Goal: Task Accomplishment & Management: Use online tool/utility

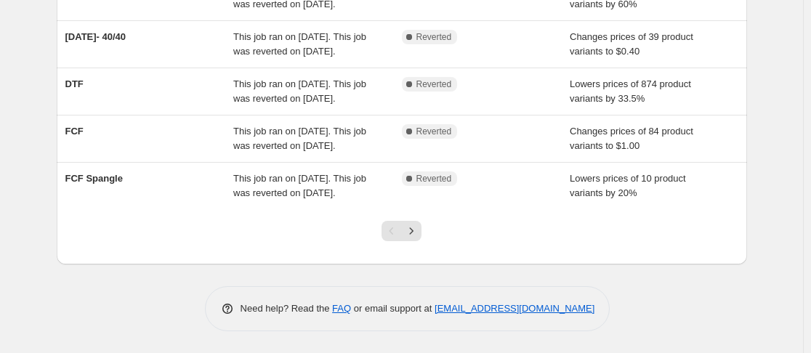
scroll to position [509, 0]
click at [413, 238] on icon "Next" at bounding box center [411, 231] width 15 height 15
click at [389, 229] on icon "Previous" at bounding box center [391, 231] width 15 height 15
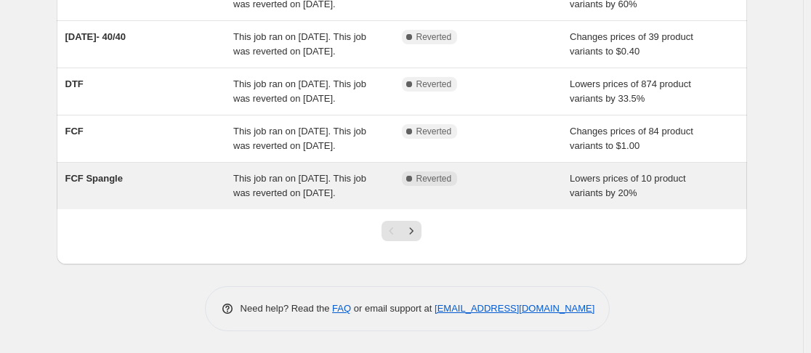
click at [304, 174] on span "This job ran on September 19, 2025. This job was reverted on September 19, 2025." at bounding box center [299, 185] width 133 height 25
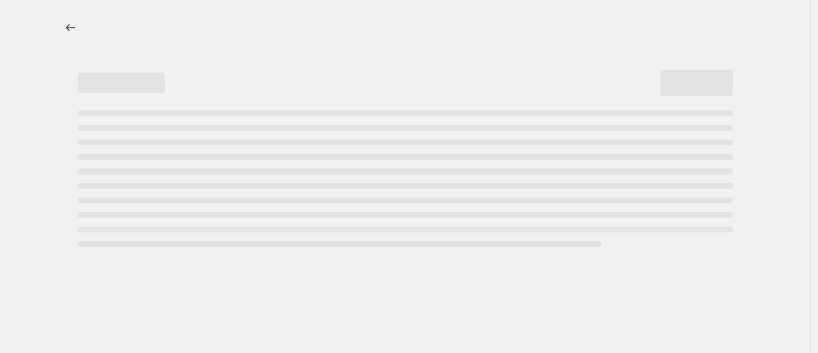
select select "percentage"
select select "no_change"
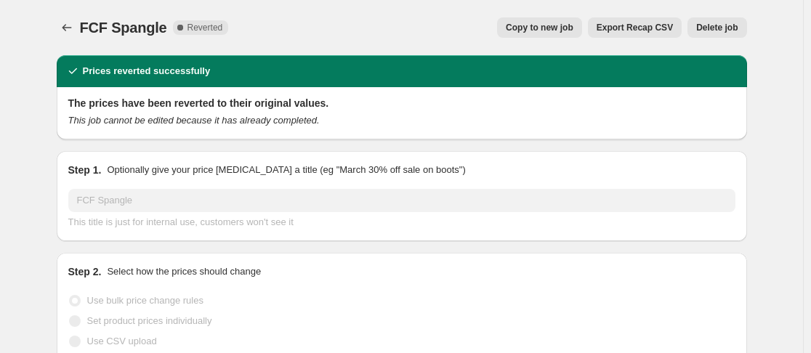
click at [551, 21] on button "Copy to new job" at bounding box center [539, 27] width 85 height 20
select select "percentage"
select select "no_change"
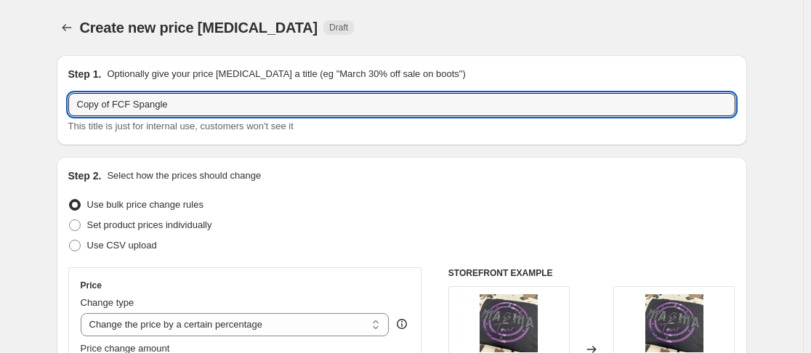
drag, startPoint x: 117, startPoint y: 108, endPoint x: 18, endPoint y: 111, distance: 98.9
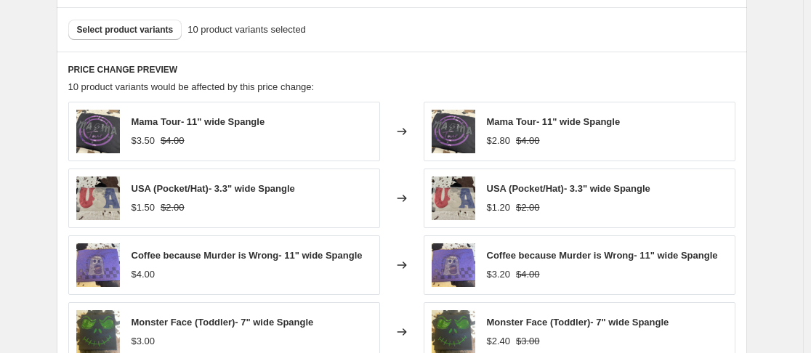
scroll to position [1144, 0]
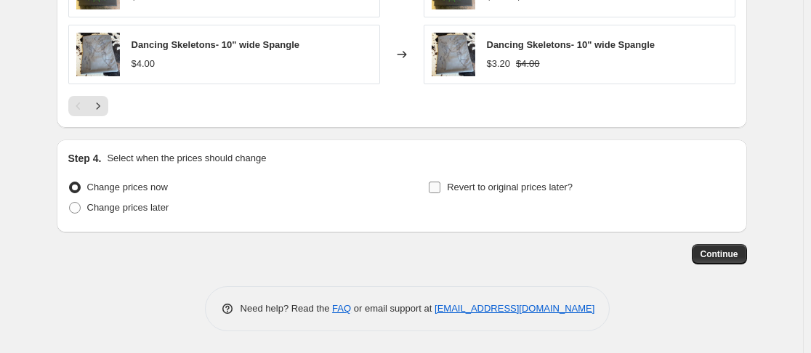
type input "FCF Spangle"
click at [439, 185] on input "Revert to original prices later?" at bounding box center [435, 188] width 12 height 12
checkbox input "true"
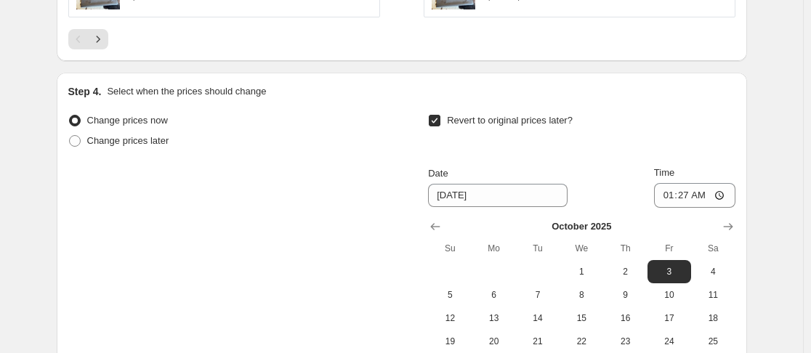
scroll to position [1289, 0]
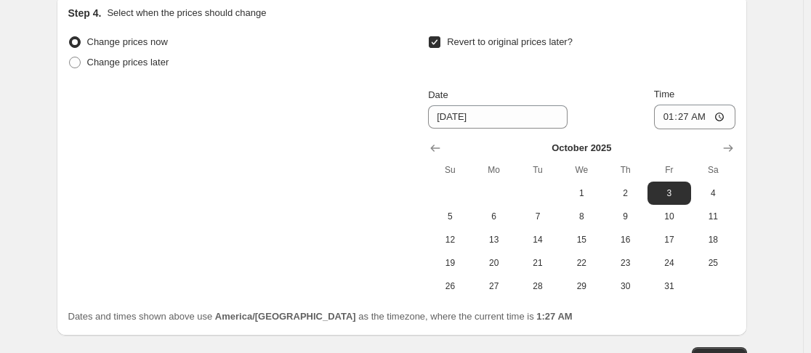
drag, startPoint x: 439, startPoint y: 147, endPoint x: 452, endPoint y: 147, distance: 13.1
click at [439, 145] on icon "Show previous month, September 2025" at bounding box center [435, 148] width 15 height 15
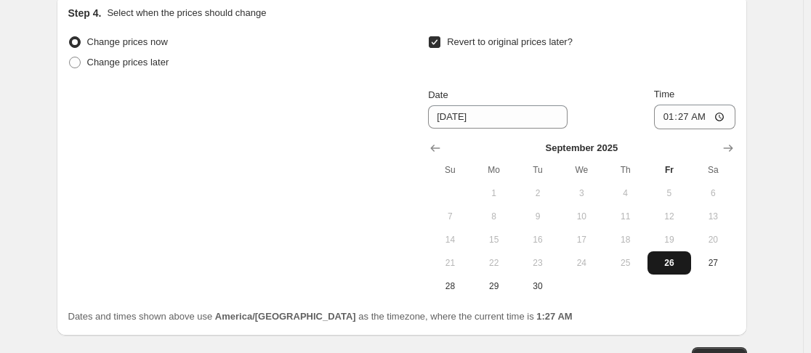
click at [663, 272] on button "26" at bounding box center [669, 262] width 44 height 23
type input "9/26/2025"
click at [667, 116] on input "01:27" at bounding box center [694, 117] width 81 height 25
type input "23:59"
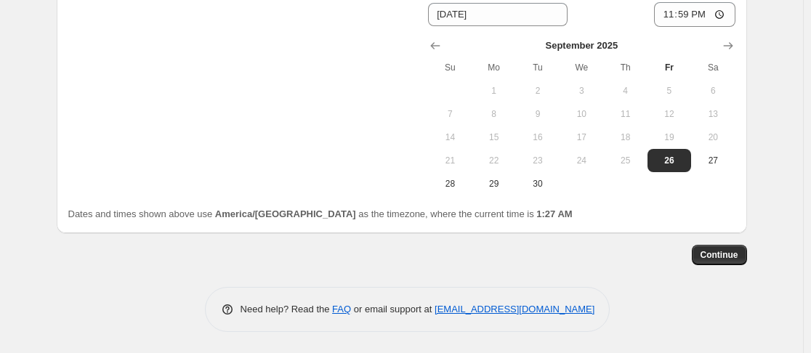
scroll to position [1392, 0]
click at [713, 254] on span "Continue" at bounding box center [719, 254] width 38 height 12
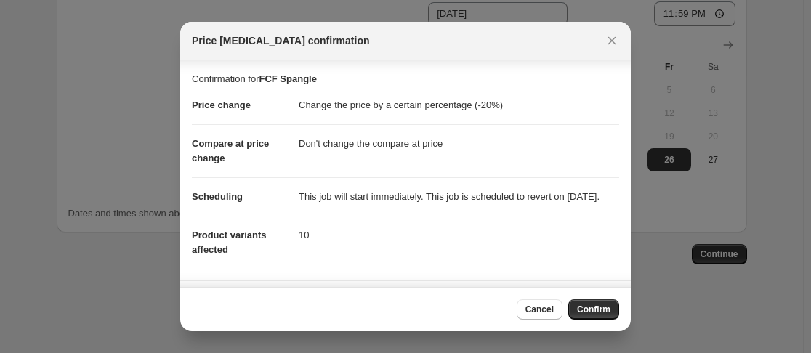
scroll to position [139, 0]
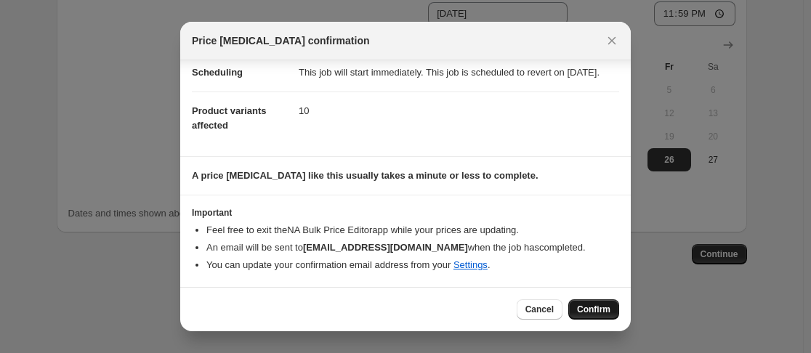
click at [590, 307] on span "Confirm" at bounding box center [593, 310] width 33 height 12
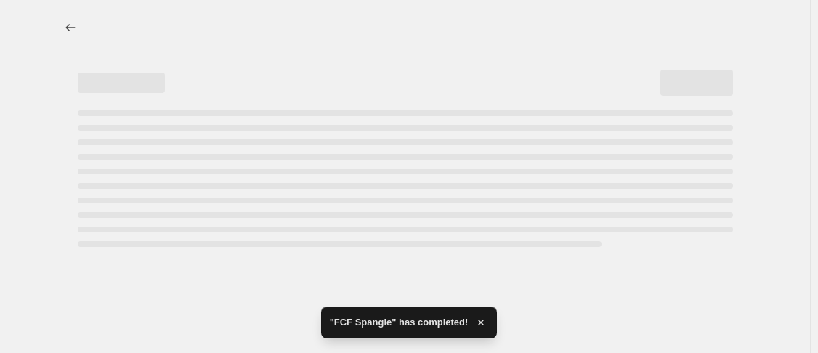
select select "percentage"
select select "no_change"
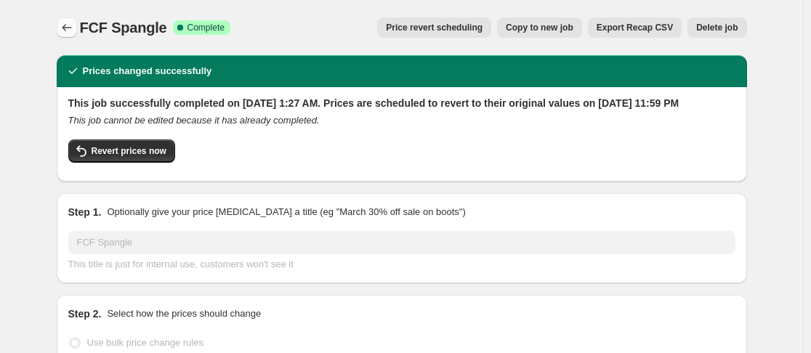
click at [70, 25] on icon "Price change jobs" at bounding box center [67, 27] width 15 height 15
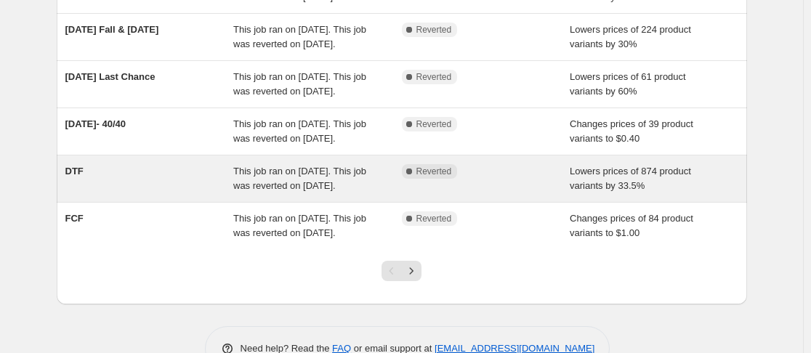
scroll to position [541, 0]
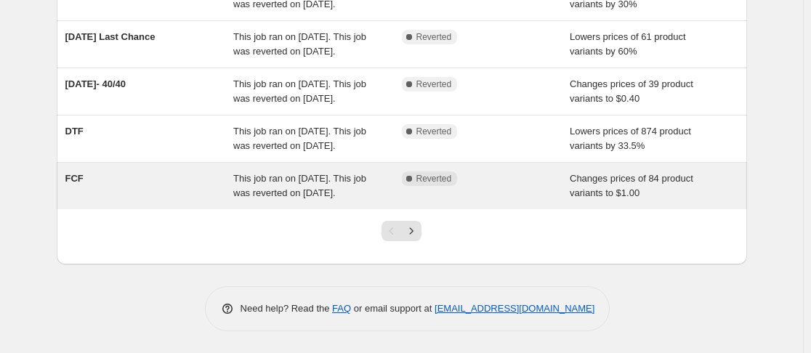
click at [304, 173] on span "This job ran on September 19, 2025. This job was reverted on September 19, 2025." at bounding box center [299, 185] width 133 height 25
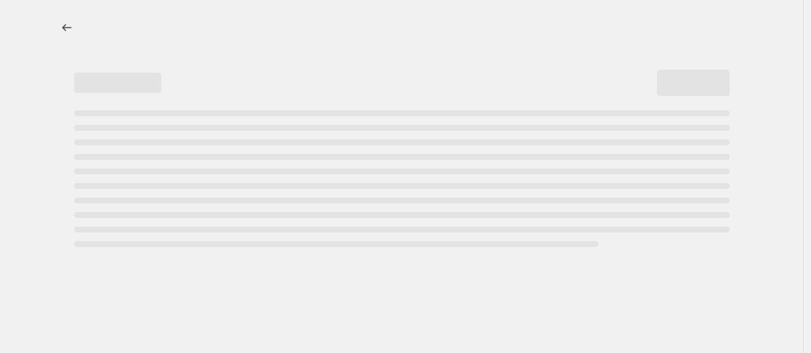
select select "no_change"
select select "collection"
select select "product_status"
select select "collection"
select select "not_equal"
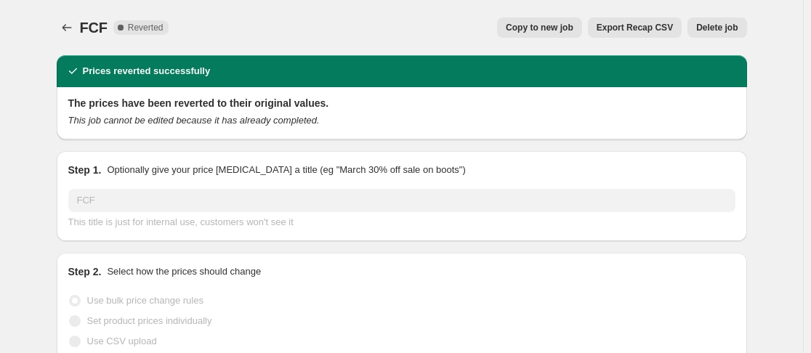
click at [541, 33] on span "Copy to new job" at bounding box center [540, 28] width 68 height 12
select select "no_change"
select select "collection"
select select "product_status"
select select "collection"
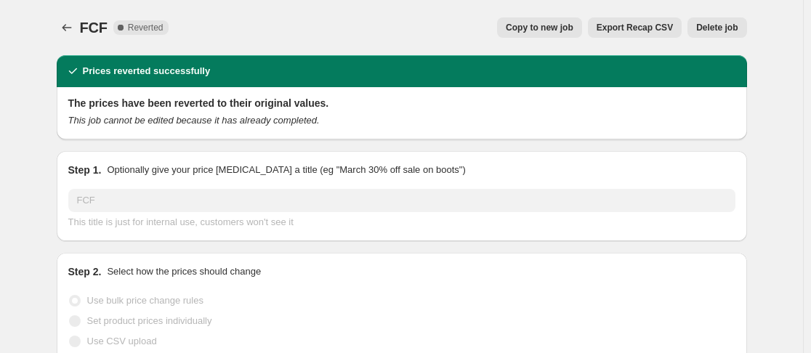
select select "not_equal"
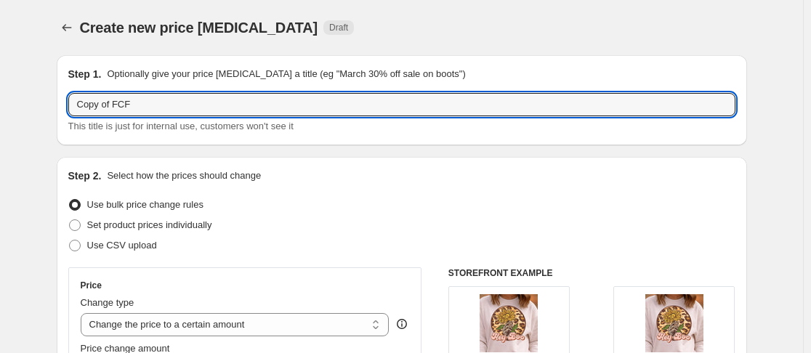
drag, startPoint x: 118, startPoint y: 106, endPoint x: 53, endPoint y: 118, distance: 65.7
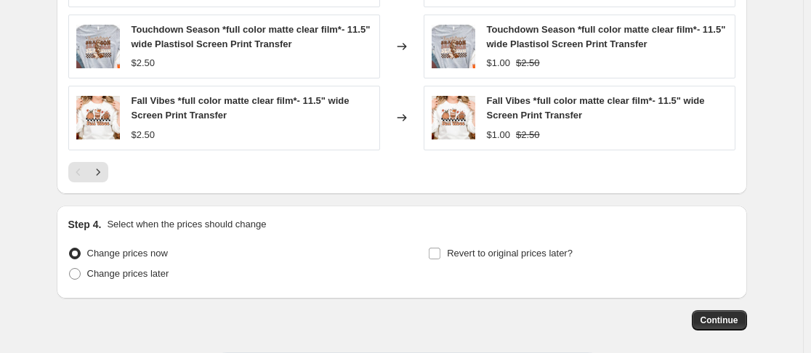
scroll to position [1229, 0]
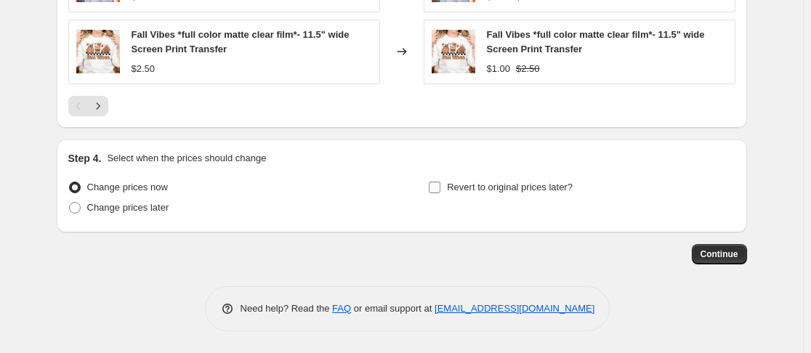
type input "FCF"
click at [440, 193] on input "Revert to original prices later?" at bounding box center [435, 188] width 12 height 12
checkbox input "true"
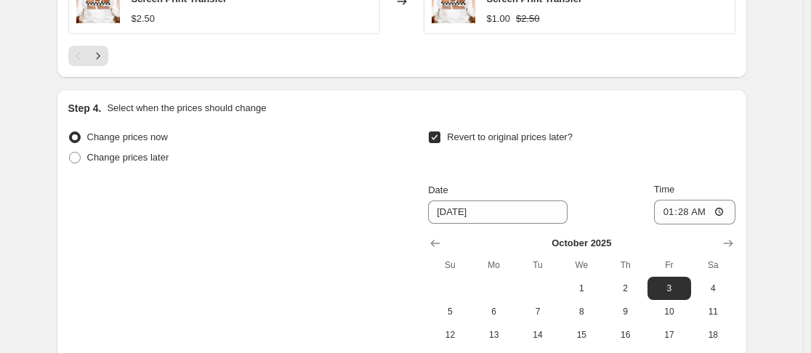
scroll to position [1302, 0]
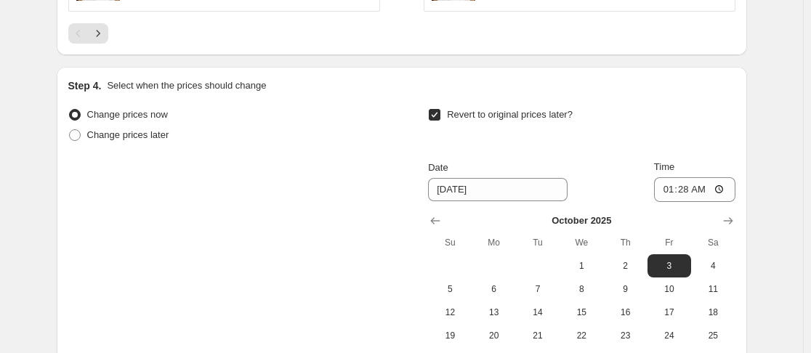
click at [428, 222] on div "October 2025 Su Mo Tu We Th Fr Sa 1 2 3 4 5 6 7 8 9 10 11 12 13 14 15 16 17 18 …" at bounding box center [575, 286] width 318 height 169
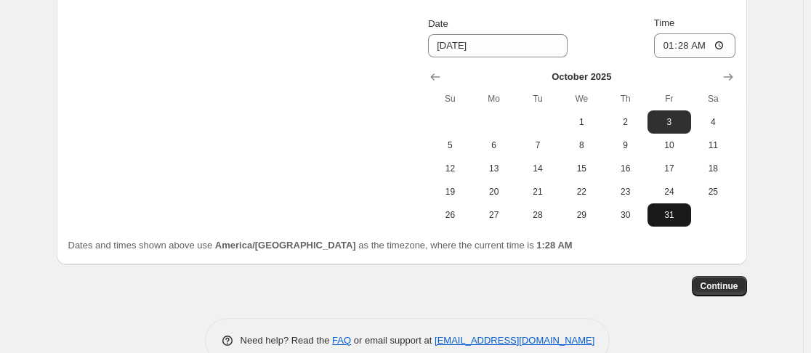
scroll to position [1447, 0]
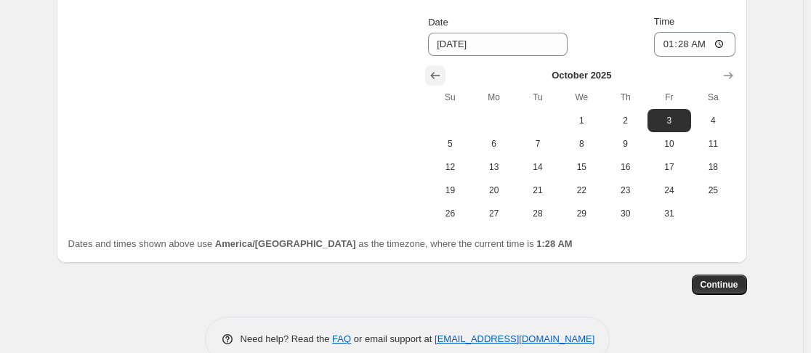
click at [435, 77] on icon "Show previous month, September 2025" at bounding box center [435, 75] width 15 height 15
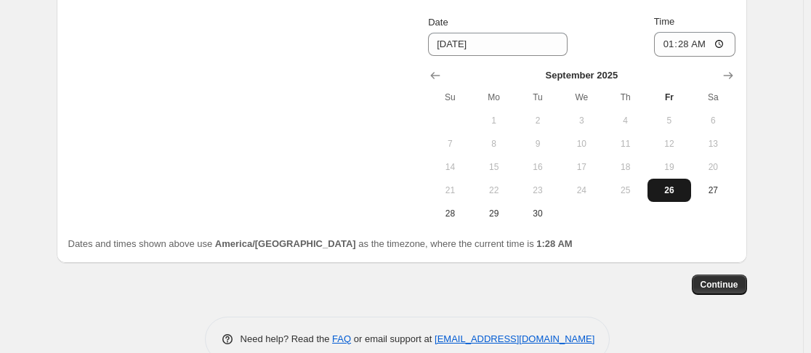
click at [685, 188] on span "26" at bounding box center [669, 191] width 32 height 12
type input "9/26/2025"
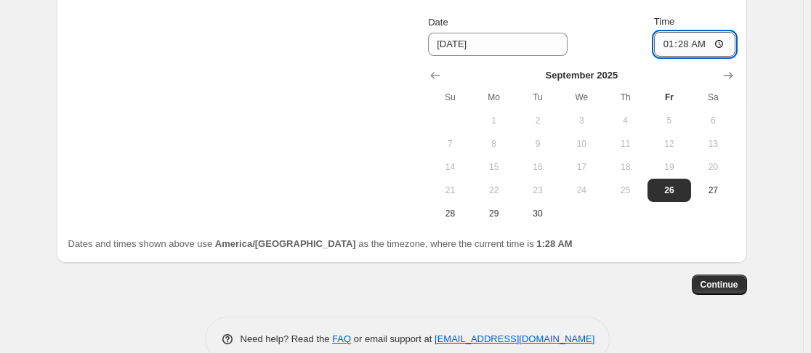
click at [667, 44] on input "01:28" at bounding box center [694, 44] width 81 height 25
type input "23:59"
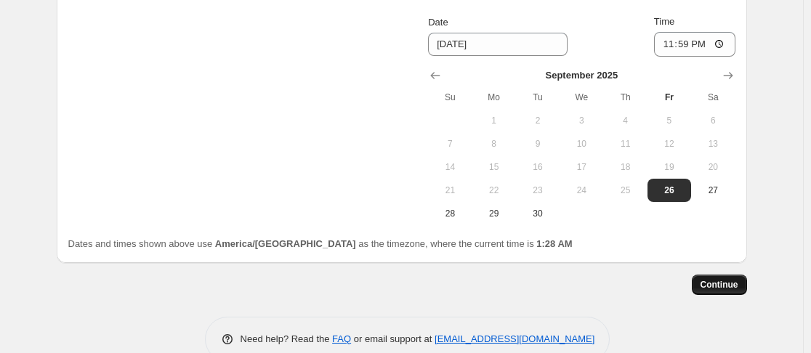
click at [724, 288] on span "Continue" at bounding box center [719, 285] width 38 height 12
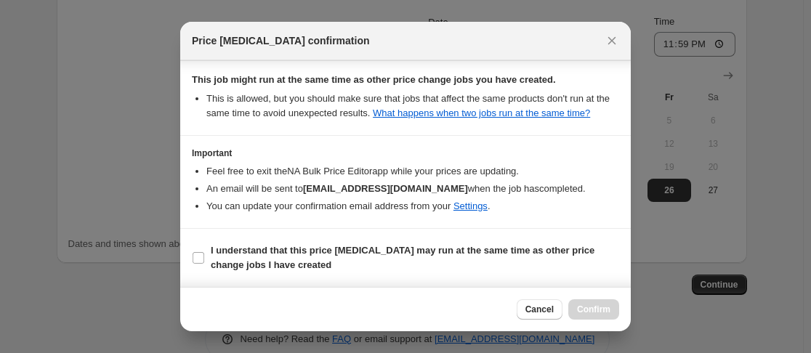
scroll to position [288, 0]
drag, startPoint x: 197, startPoint y: 258, endPoint x: 214, endPoint y: 258, distance: 17.4
click at [197, 258] on input "I understand that this price change job may run at the same time as other price…" at bounding box center [199, 258] width 12 height 12
checkbox input "true"
click at [610, 314] on span "Confirm" at bounding box center [593, 310] width 33 height 12
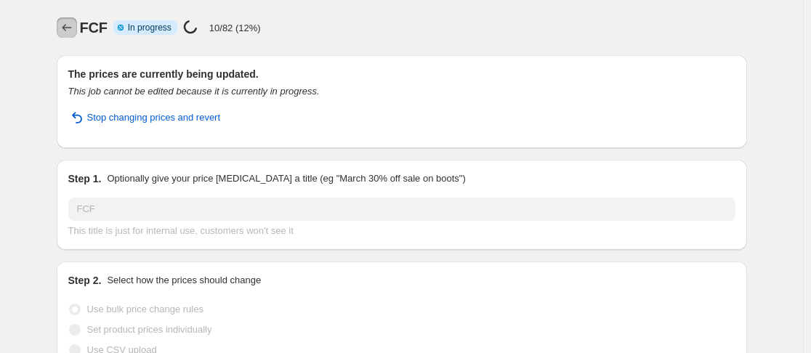
click at [65, 31] on icon "Price change jobs" at bounding box center [67, 27] width 15 height 15
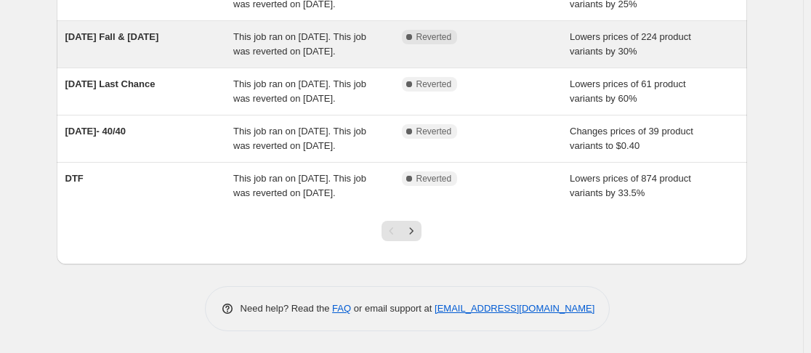
scroll to position [509, 0]
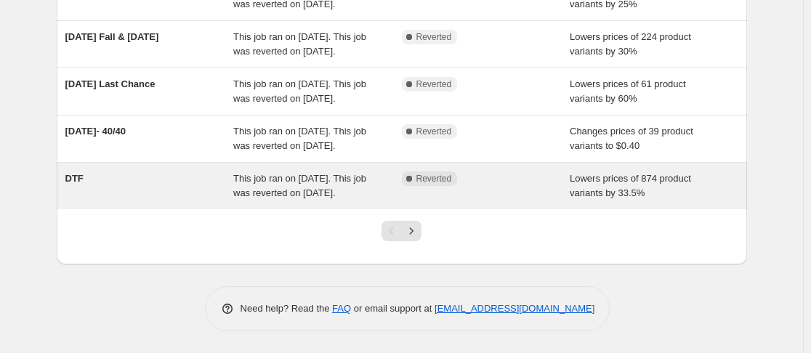
click at [296, 198] on span "This job ran on September 19, 2025. This job was reverted on September 19, 2025." at bounding box center [299, 185] width 133 height 25
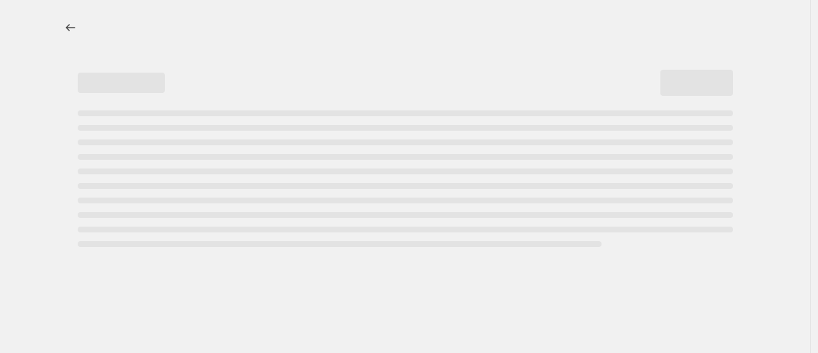
select select "percentage"
select select "no_change"
select select "collection"
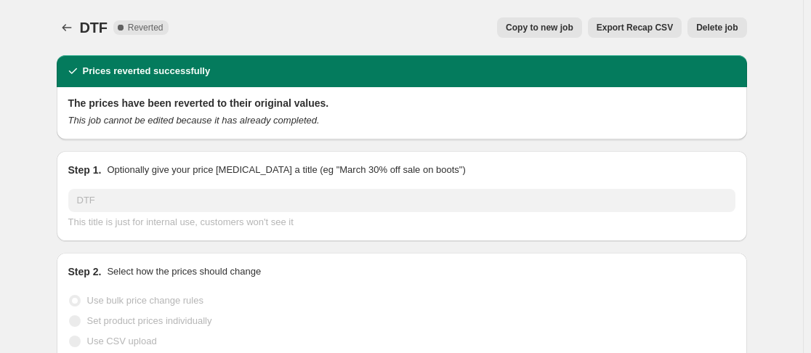
click at [533, 23] on span "Copy to new job" at bounding box center [540, 28] width 68 height 12
select select "percentage"
select select "no_change"
select select "collection"
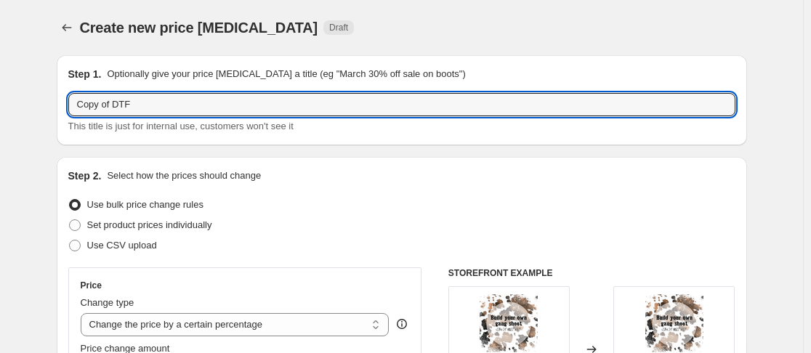
drag, startPoint x: 120, startPoint y: 106, endPoint x: 5, endPoint y: 108, distance: 114.8
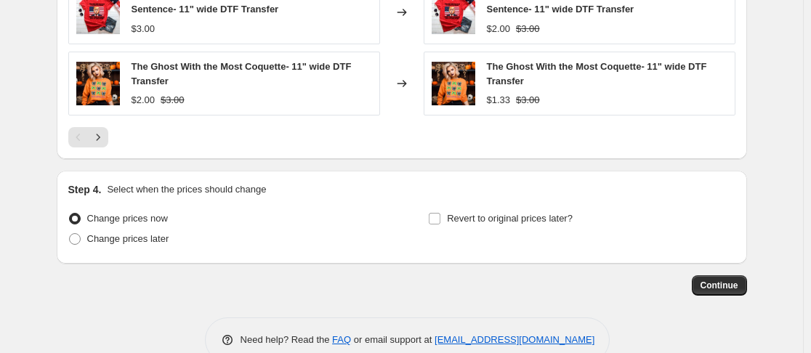
scroll to position [1277, 0]
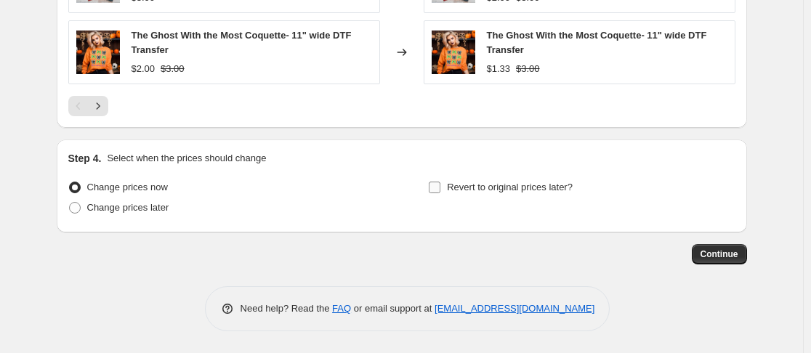
type input "DTF"
click at [438, 189] on input "Revert to original prices later?" at bounding box center [435, 188] width 12 height 12
checkbox input "true"
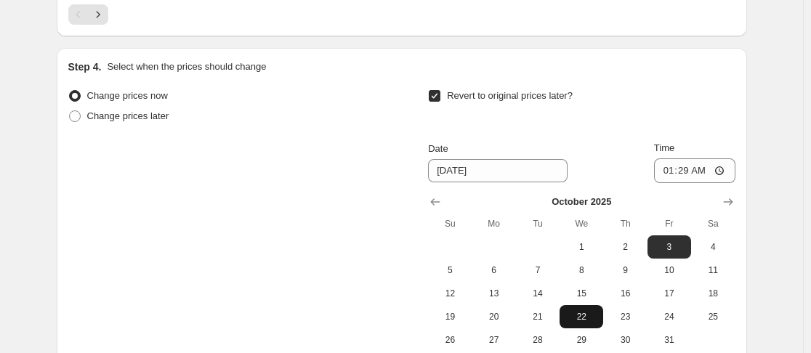
scroll to position [1494, 0]
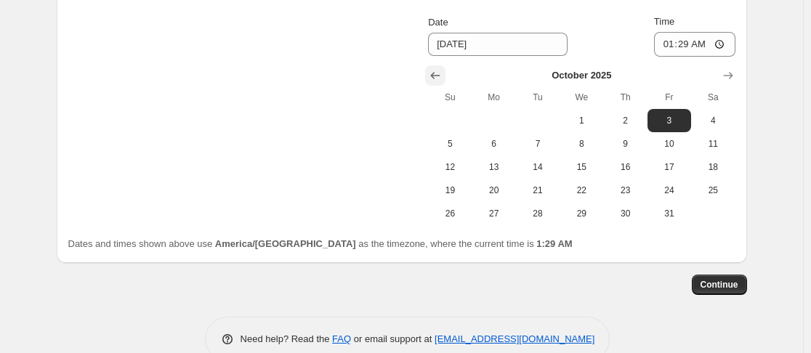
click at [442, 83] on icon "Show previous month, September 2025" at bounding box center [435, 75] width 15 height 15
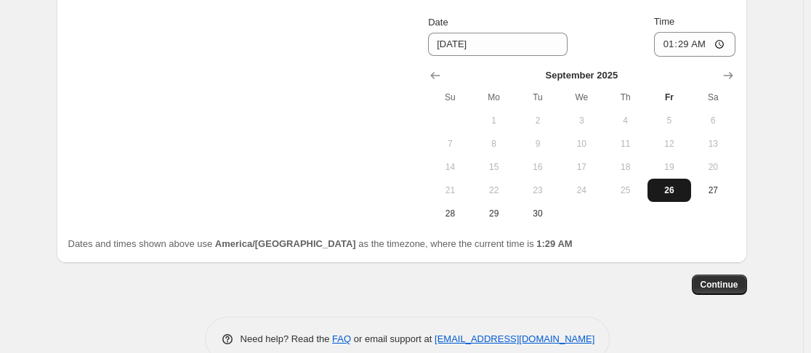
click at [679, 187] on span "26" at bounding box center [669, 191] width 32 height 12
type input "9/26/2025"
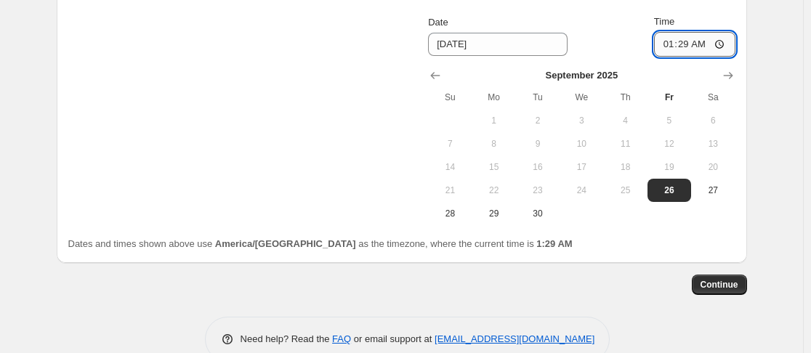
click at [663, 53] on input "01:29" at bounding box center [694, 44] width 81 height 25
type input "11:05"
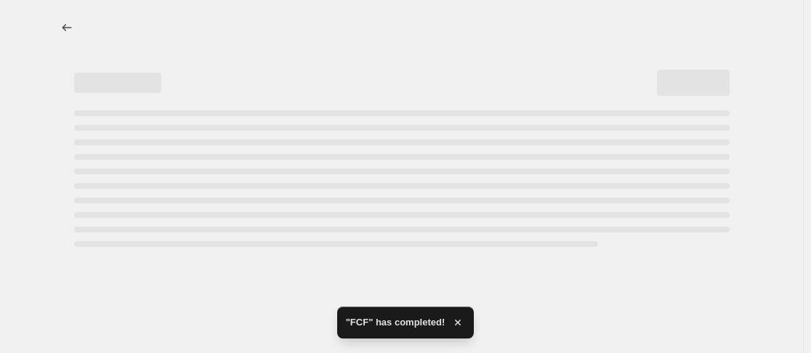
scroll to position [0, 0]
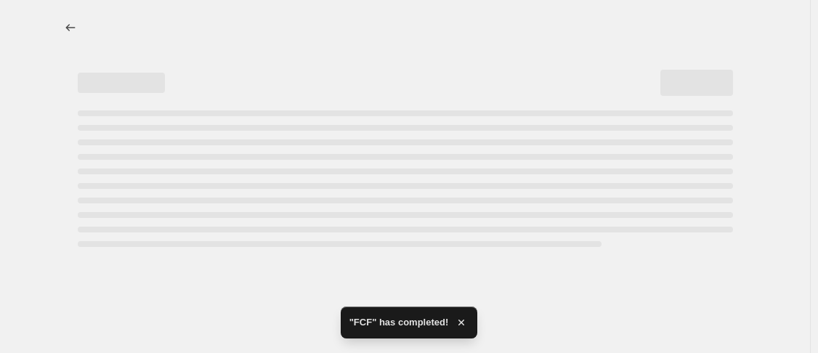
select select "percentage"
select select "no_change"
select select "collection"
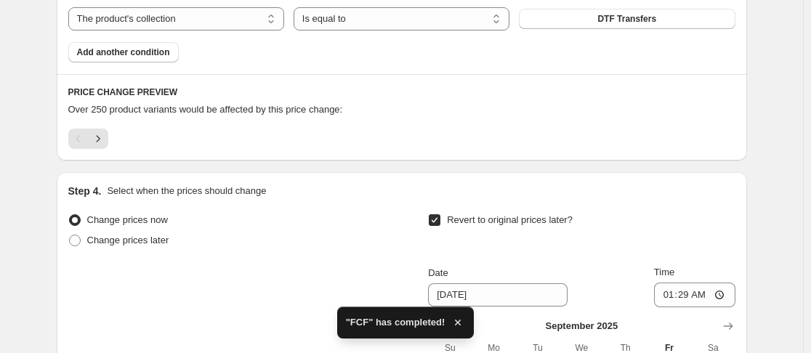
scroll to position [1090, 0]
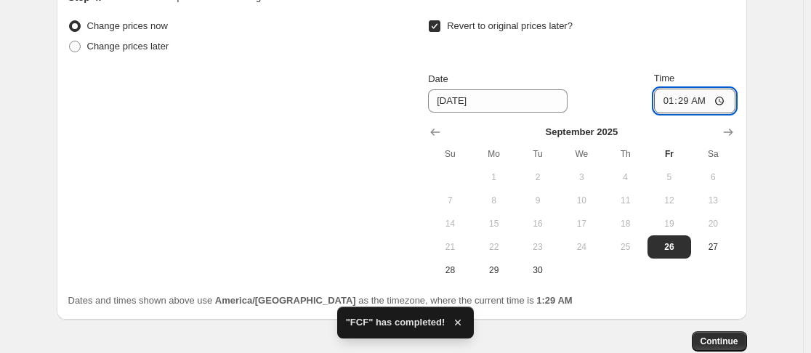
click at [667, 102] on input "01:29" at bounding box center [694, 101] width 81 height 25
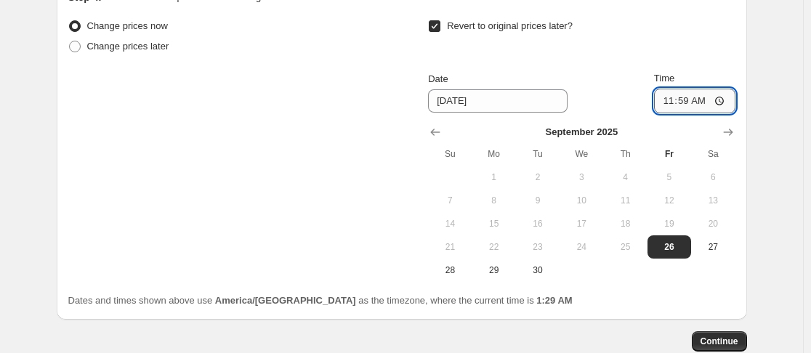
type input "23:59"
click at [747, 340] on button "Continue" at bounding box center [719, 341] width 55 height 20
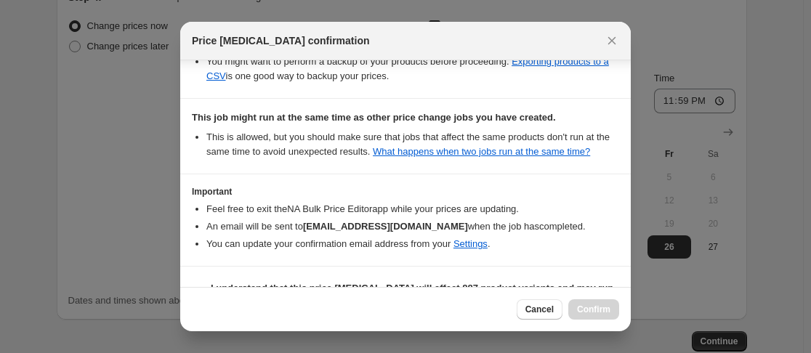
scroll to position [382, 0]
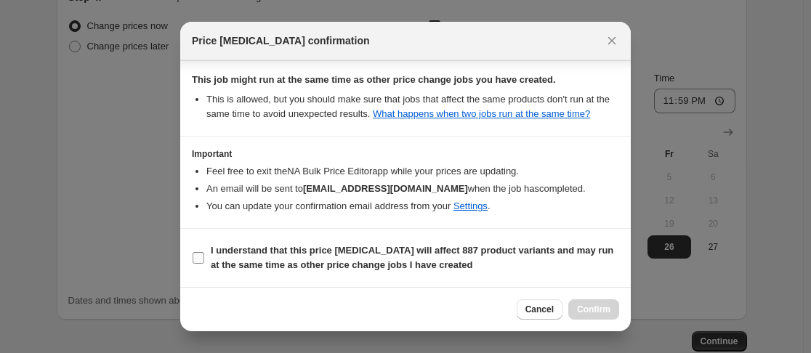
drag, startPoint x: 193, startPoint y: 260, endPoint x: 201, endPoint y: 254, distance: 9.3
click at [193, 260] on input "I understand that this price change job will affect 887 product variants and ma…" at bounding box center [199, 258] width 12 height 12
checkbox input "true"
click at [588, 311] on span "Confirm" at bounding box center [593, 310] width 33 height 12
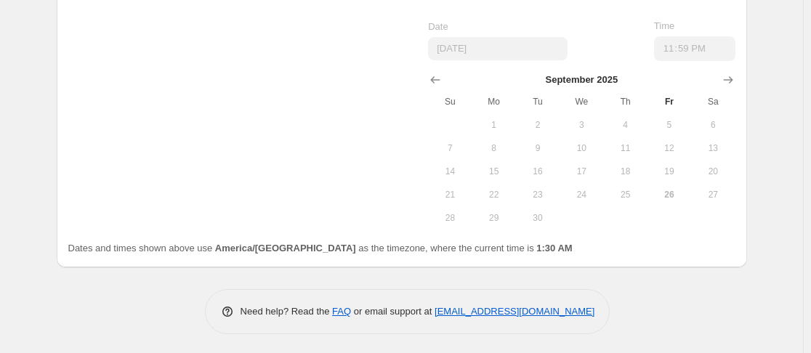
scroll to position [1250, 0]
